Goal: Navigation & Orientation: Understand site structure

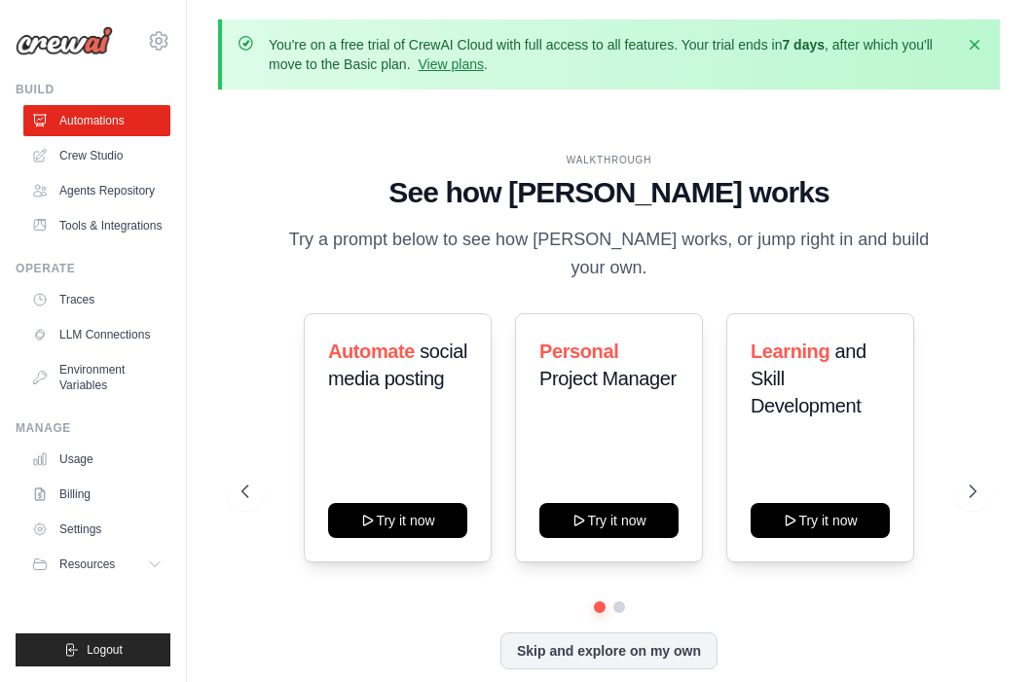
drag, startPoint x: 248, startPoint y: 45, endPoint x: 672, endPoint y: 47, distance: 424.3
click at [672, 47] on div "You're on a free trial of CrewAI Cloud with full access to all features. Your t…" at bounding box center [610, 54] width 746 height 39
click at [674, 47] on p "You're on a free trial of CrewAI Cloud with full access to all features. Your t…" at bounding box center [611, 54] width 684 height 39
click at [687, 44] on p "You're on a free trial of CrewAI Cloud with full access to all features. Your t…" at bounding box center [611, 54] width 684 height 39
click at [454, 65] on link "View plans" at bounding box center [450, 64] width 65 height 16
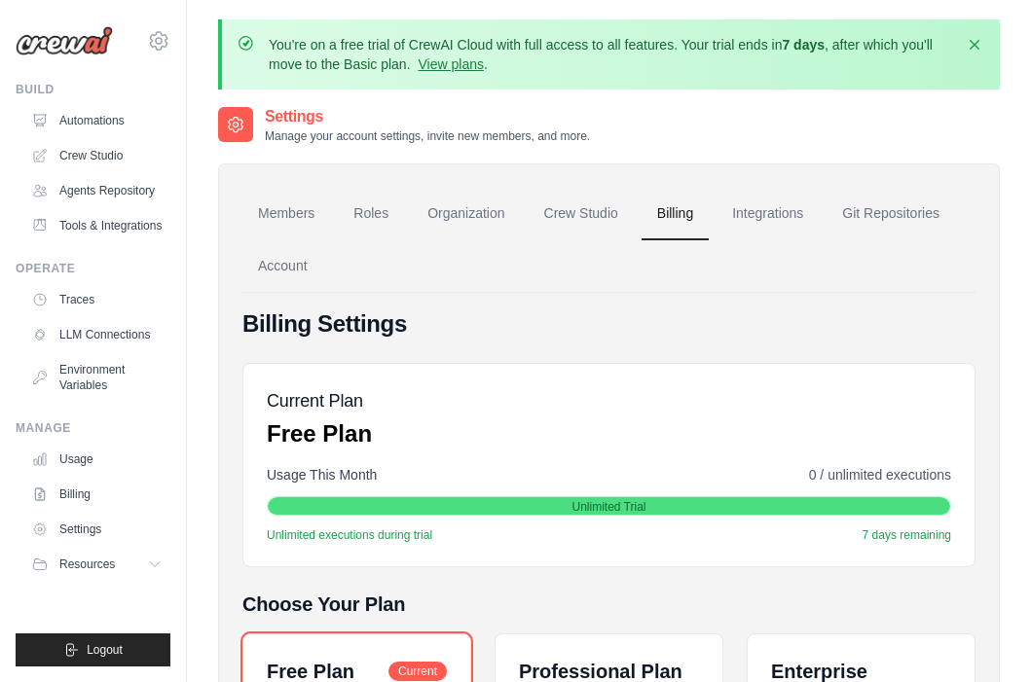
click at [443, 522] on div "Usage This Month 0 / unlimited executions Unlimited Trial Unlimited executions …" at bounding box center [609, 504] width 684 height 78
drag, startPoint x: 490, startPoint y: 508, endPoint x: 683, endPoint y: 496, distance: 194.0
click at [683, 496] on div "Unlimited Trial" at bounding box center [609, 505] width 684 height 19
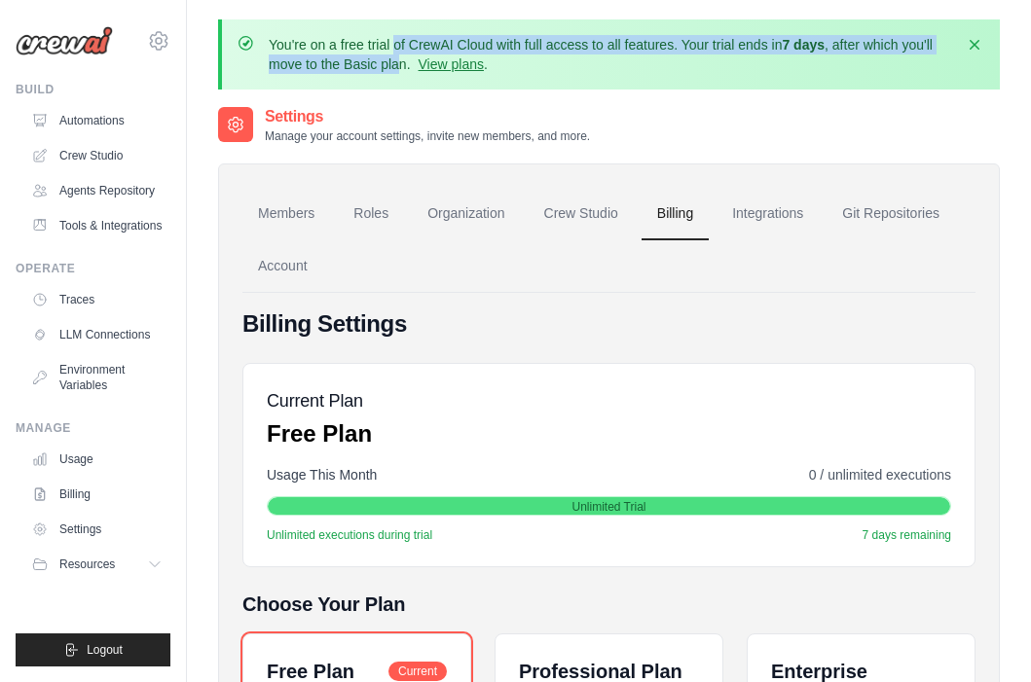
drag, startPoint x: 262, startPoint y: 41, endPoint x: 402, endPoint y: 65, distance: 142.2
click at [402, 65] on div "You're on a free trial of CrewAI Cloud with full access to all features. Your t…" at bounding box center [610, 54] width 746 height 39
click at [402, 65] on p "You're on a free trial of CrewAI Cloud with full access to all features. Your t…" at bounding box center [611, 54] width 684 height 39
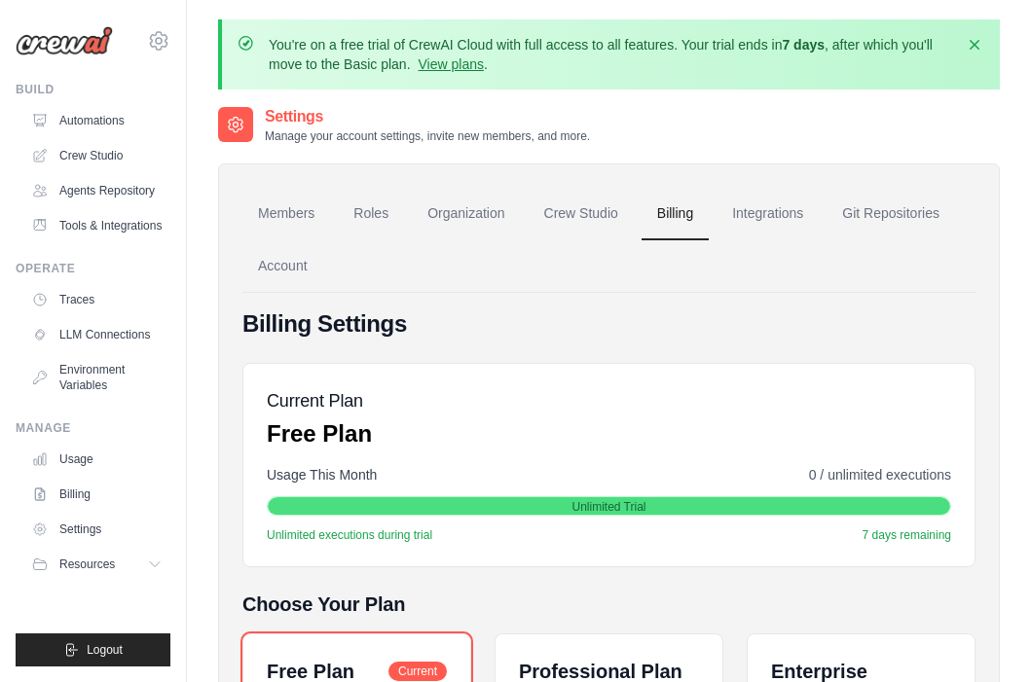
click at [70, 41] on img at bounding box center [64, 40] width 97 height 29
click at [608, 214] on link "Crew Studio" at bounding box center [580, 214] width 105 height 53
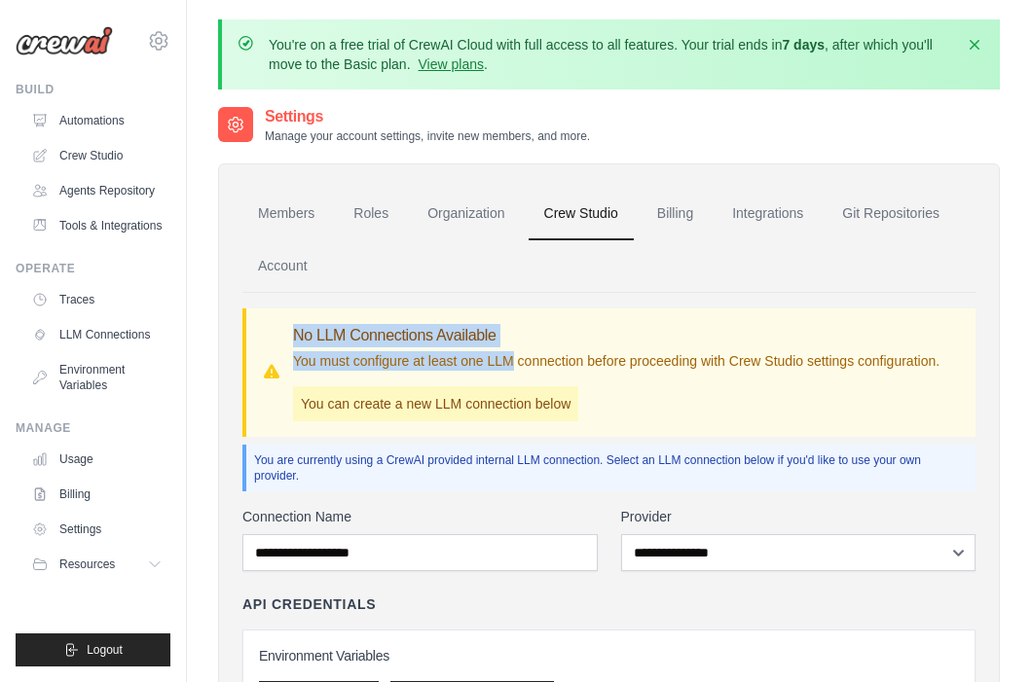
drag, startPoint x: 291, startPoint y: 341, endPoint x: 512, endPoint y: 351, distance: 221.2
click at [512, 351] on div "No LLM Connections Available You must configure at least one LLM connection bef…" at bounding box center [611, 372] width 698 height 97
click at [512, 351] on p "You must configure at least one LLM connection before proceeding with Crew Stud…" at bounding box center [616, 360] width 646 height 19
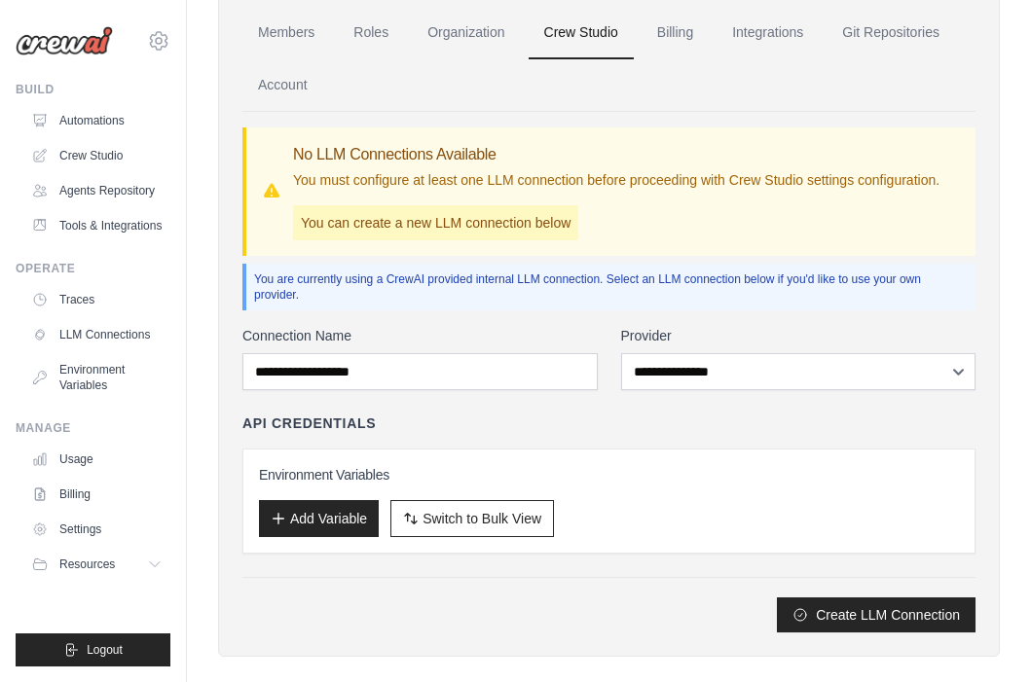
scroll to position [206, 0]
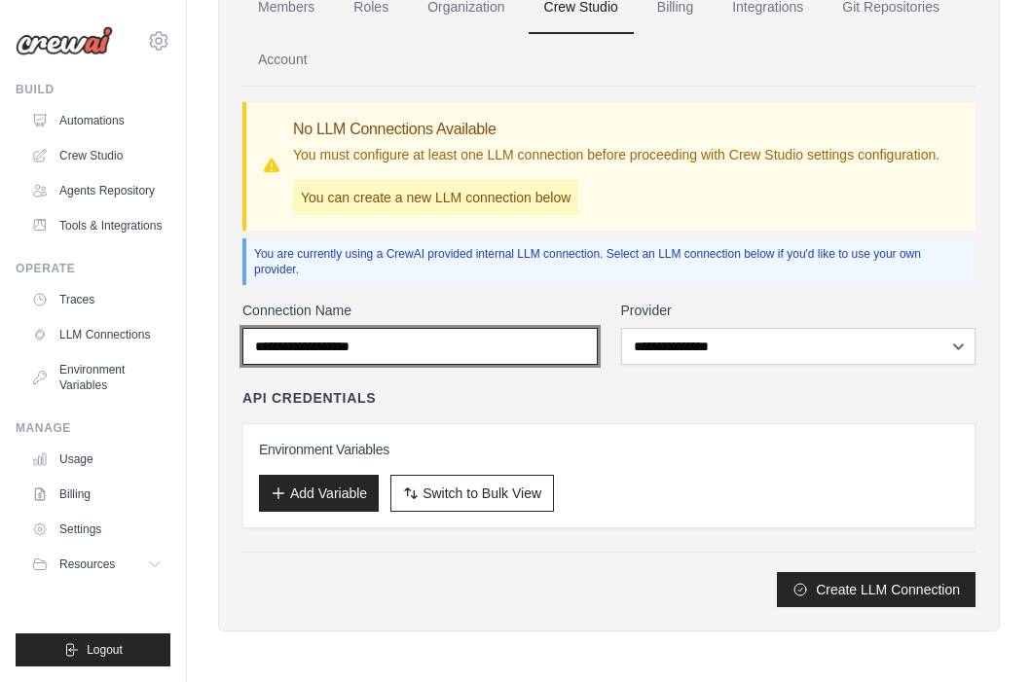
click at [511, 355] on input "Connection Name" at bounding box center [419, 346] width 355 height 37
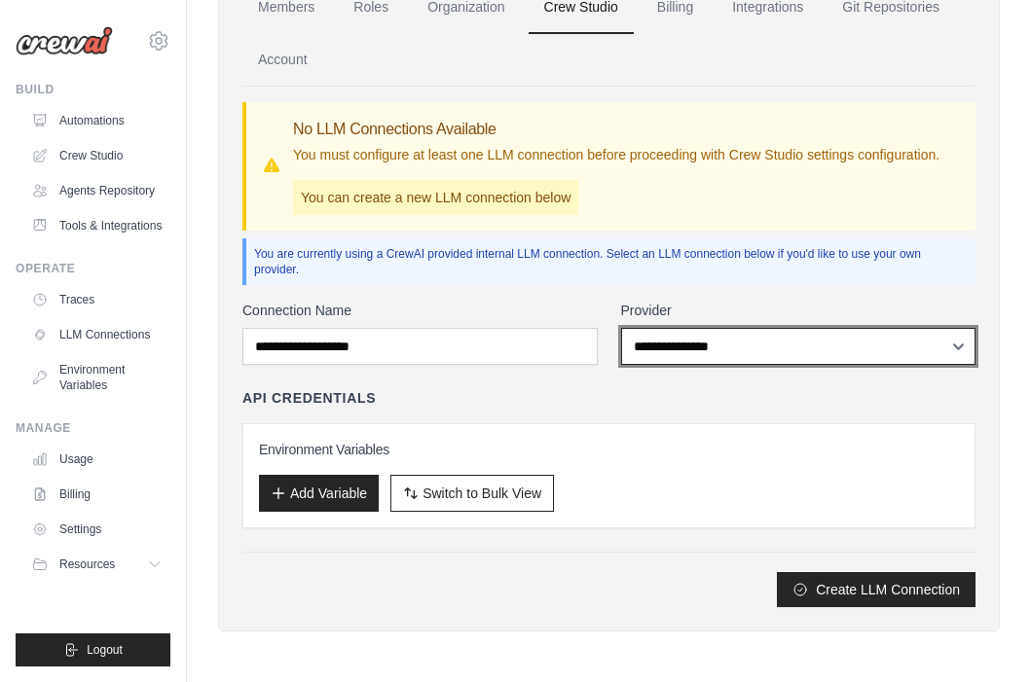
click at [744, 338] on select "**********" at bounding box center [798, 346] width 355 height 37
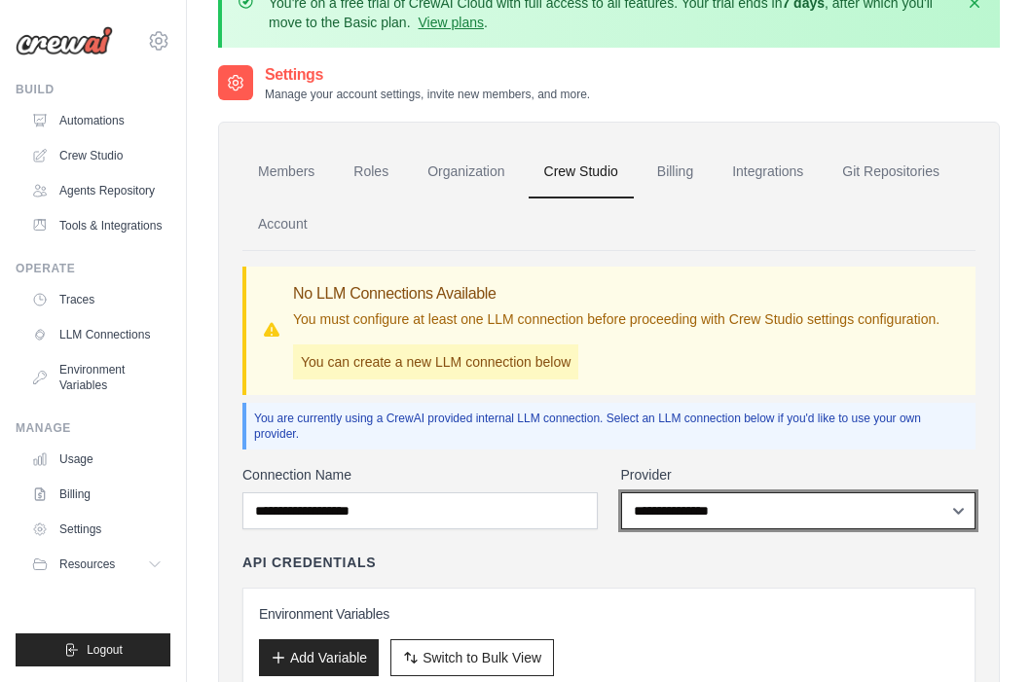
scroll to position [0, 0]
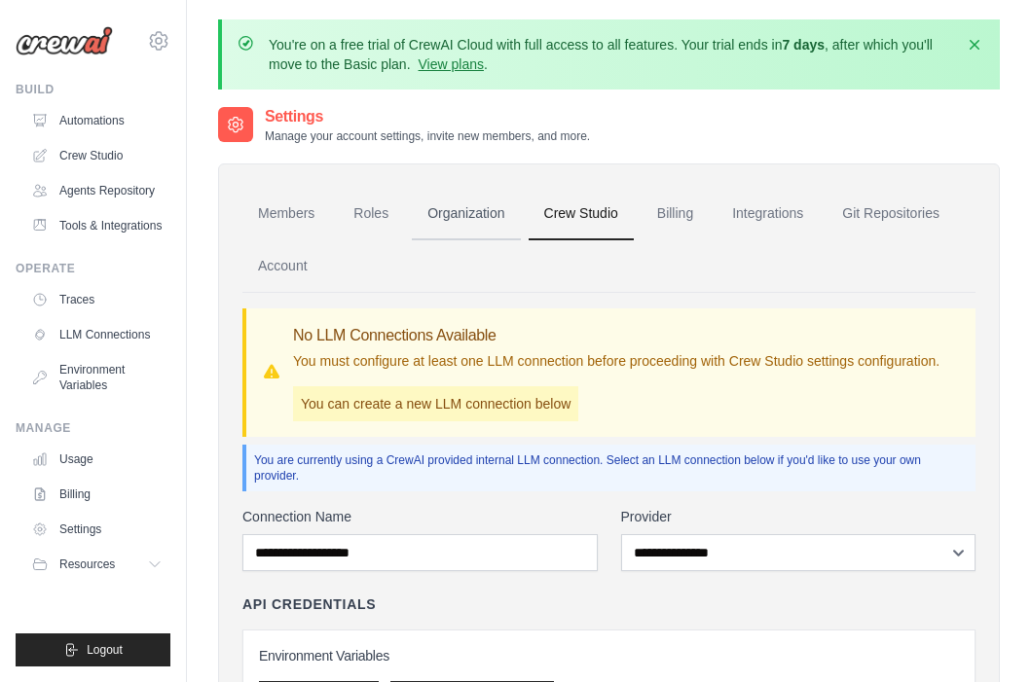
click at [478, 221] on link "Organization" at bounding box center [466, 214] width 108 height 53
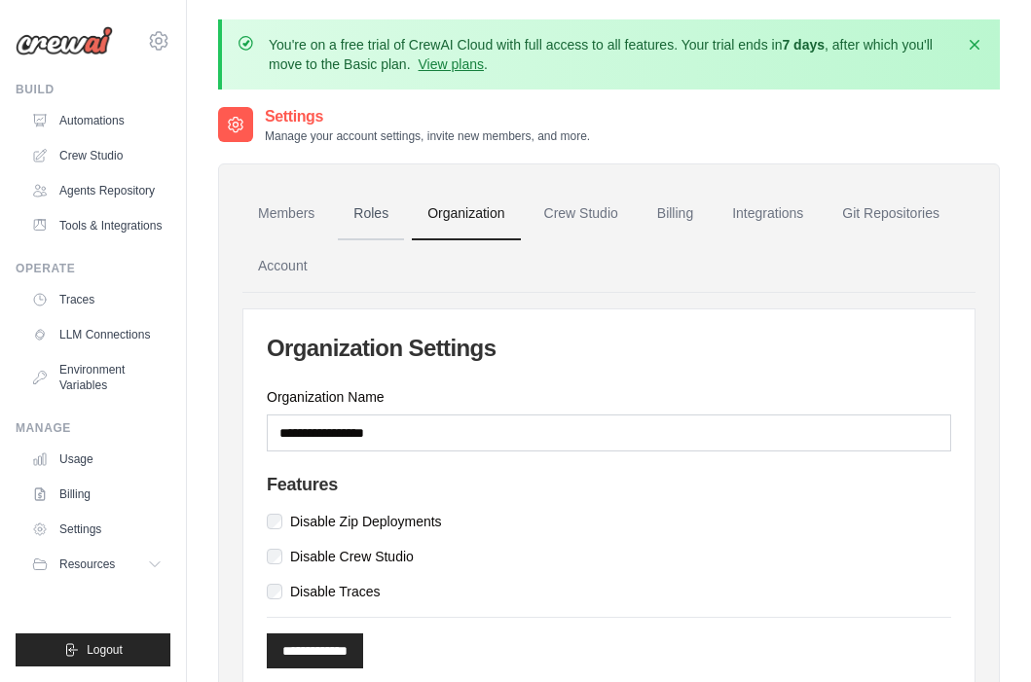
click at [366, 226] on link "Roles" at bounding box center [371, 214] width 66 height 53
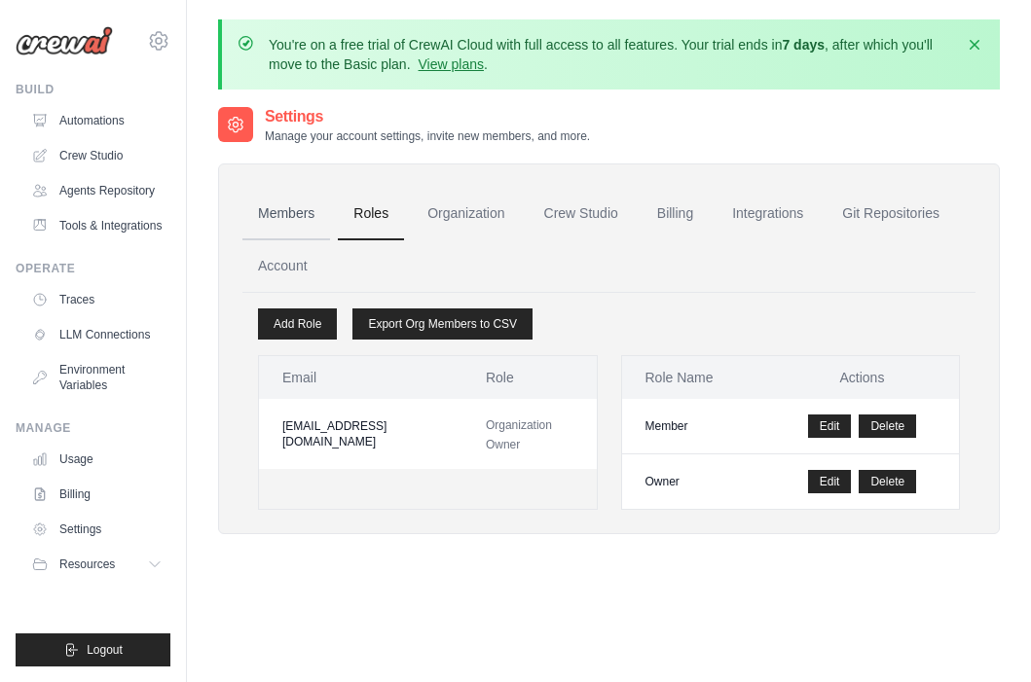
click at [273, 228] on link "Members" at bounding box center [286, 214] width 88 height 53
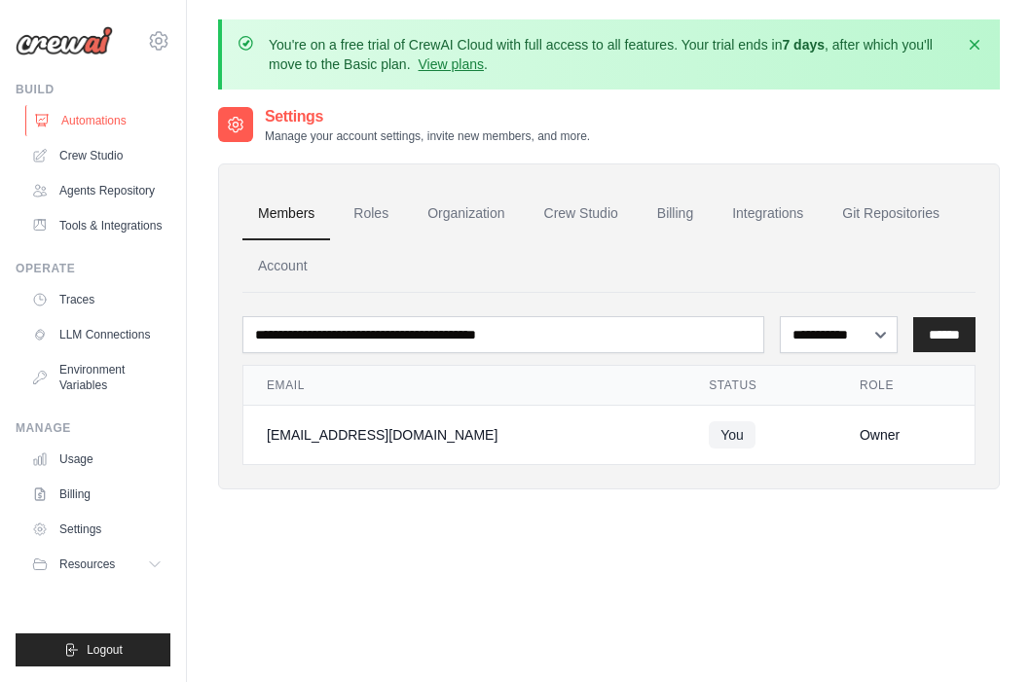
click at [99, 112] on link "Automations" at bounding box center [98, 120] width 147 height 31
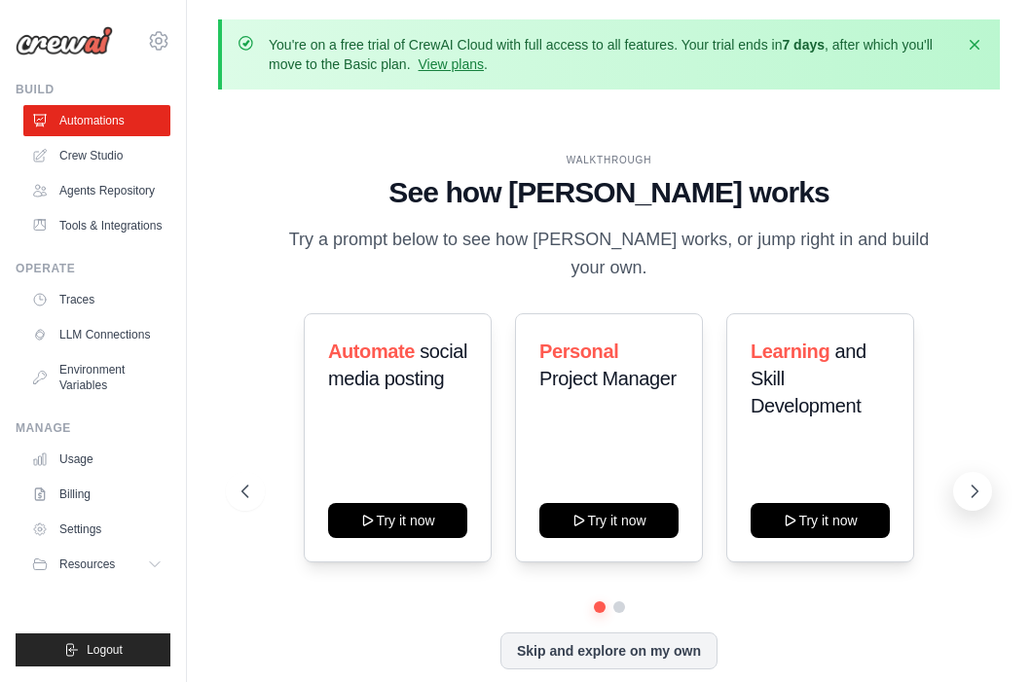
click at [961, 472] on button at bounding box center [972, 491] width 39 height 39
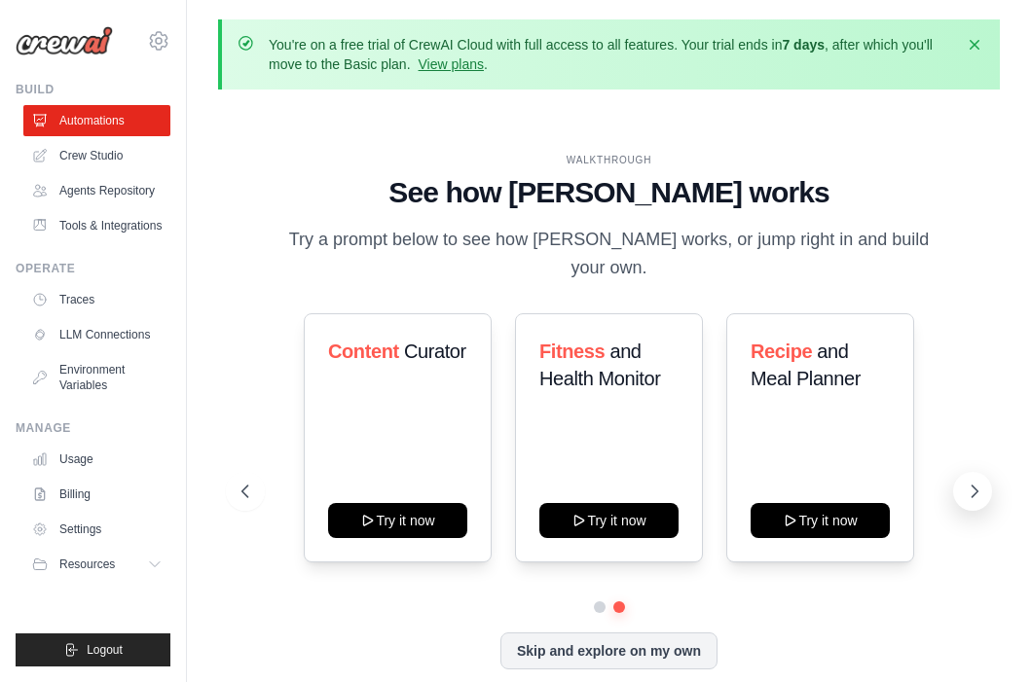
click at [961, 472] on button at bounding box center [972, 491] width 39 height 39
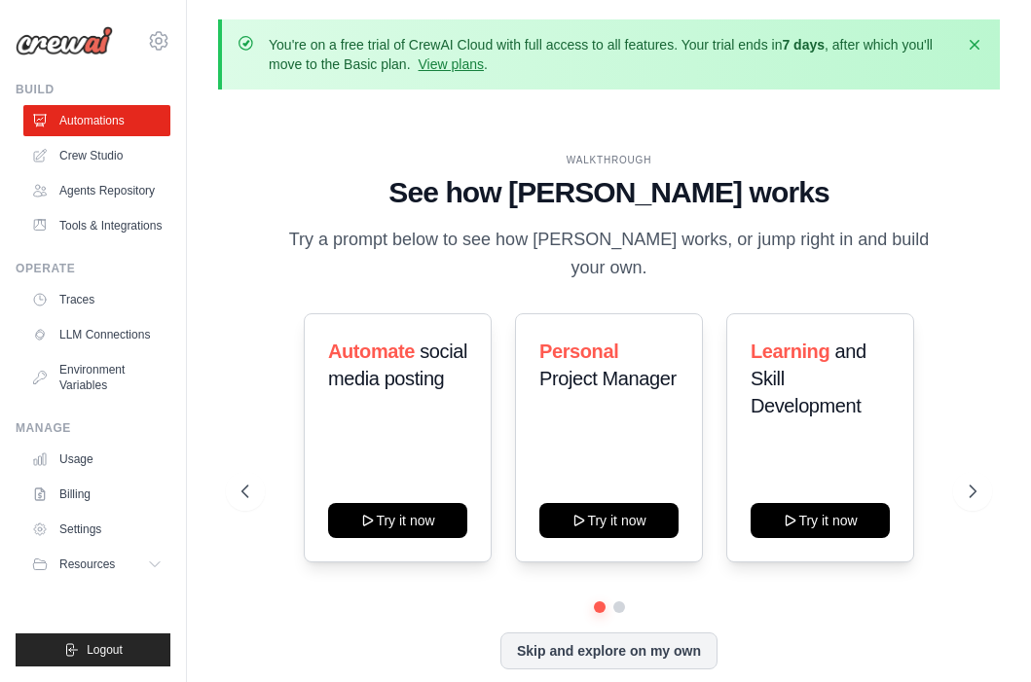
click at [415, 241] on p "Try a prompt below to see how [PERSON_NAME] works, or jump right in and build y…" at bounding box center [609, 254] width 654 height 57
click at [237, 492] on button at bounding box center [245, 491] width 39 height 39
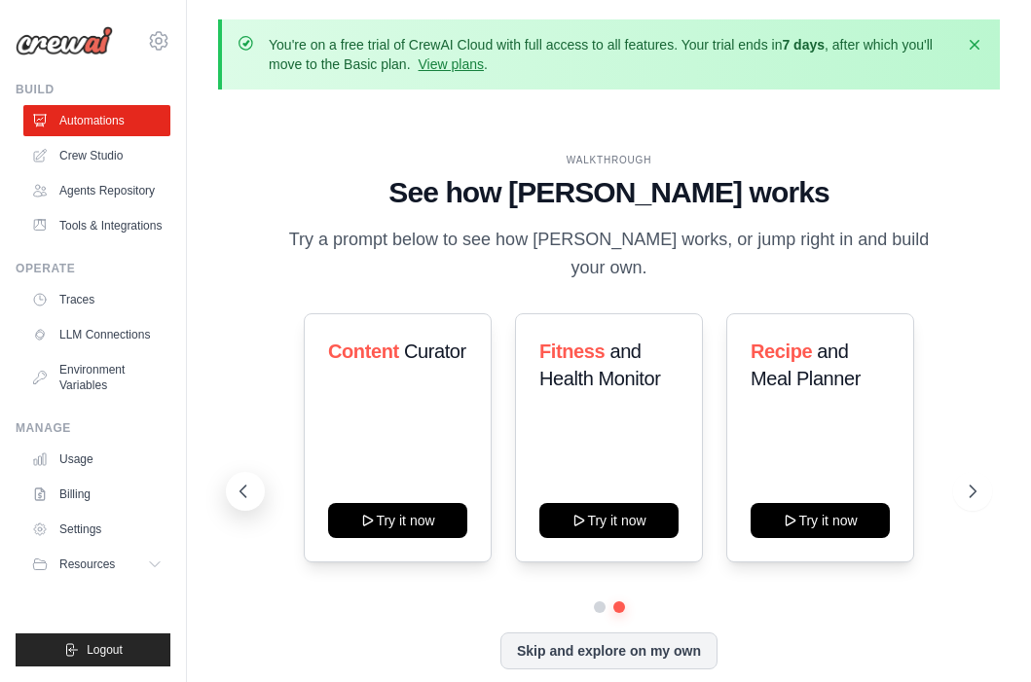
click at [237, 492] on button at bounding box center [245, 491] width 39 height 39
